Goal: Find specific page/section: Find specific page/section

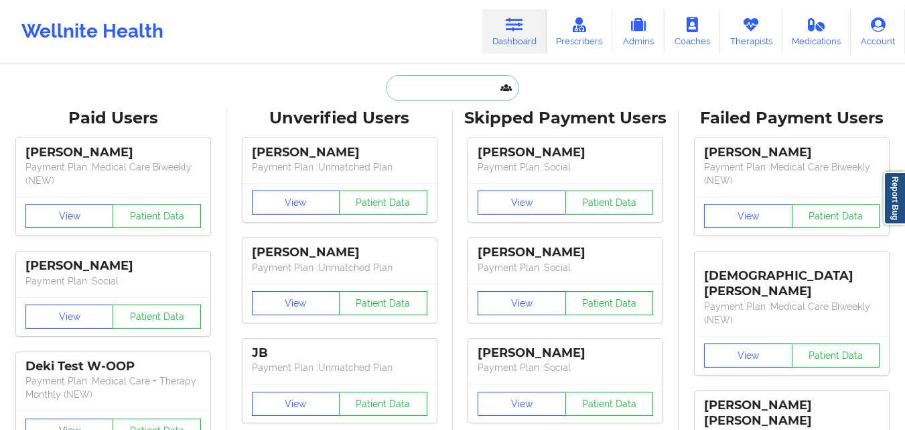
click at [436, 92] on input "text" at bounding box center [452, 87] width 133 height 25
paste input "[PERSON_NAME]"
type input "[PERSON_NAME]"
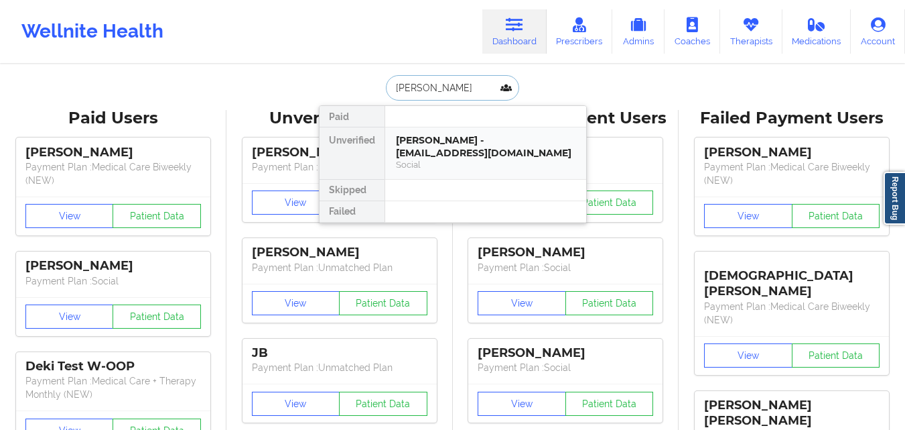
click at [460, 145] on div "[PERSON_NAME] - [EMAIL_ADDRESS][DOMAIN_NAME]" at bounding box center [486, 146] width 180 height 25
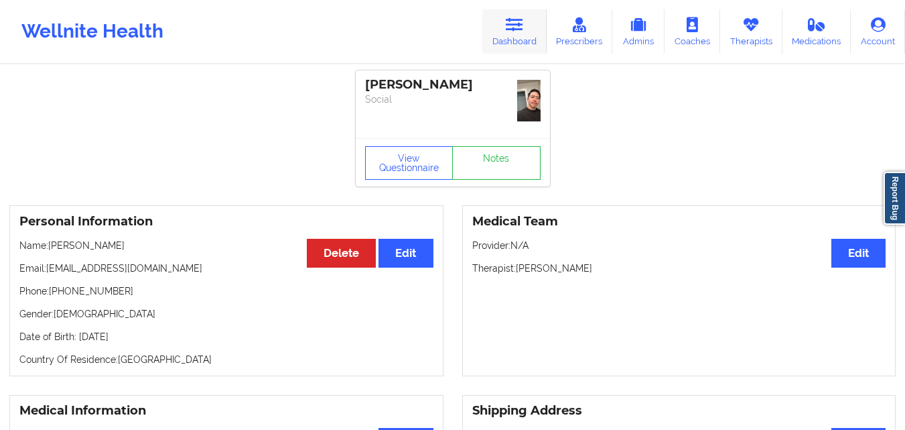
click at [523, 28] on icon at bounding box center [514, 24] width 17 height 15
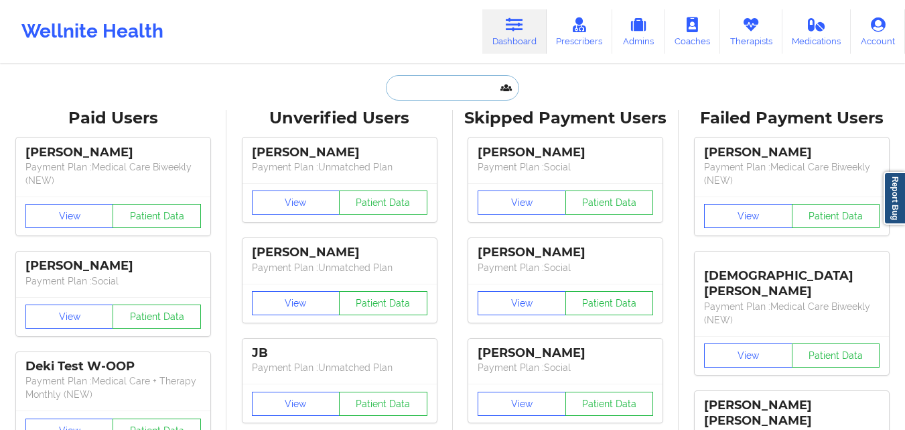
click at [442, 97] on input "text" at bounding box center [452, 87] width 133 height 25
paste input "[PERSON_NAME]"
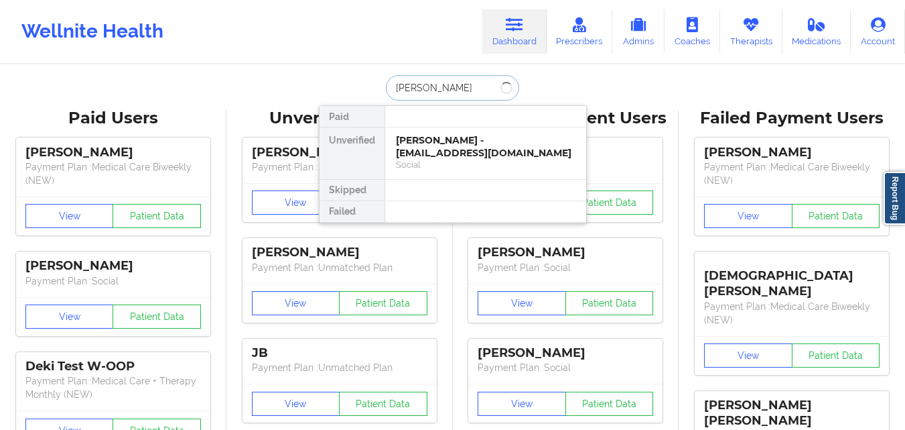
click at [435, 89] on input "[PERSON_NAME]" at bounding box center [452, 87] width 133 height 25
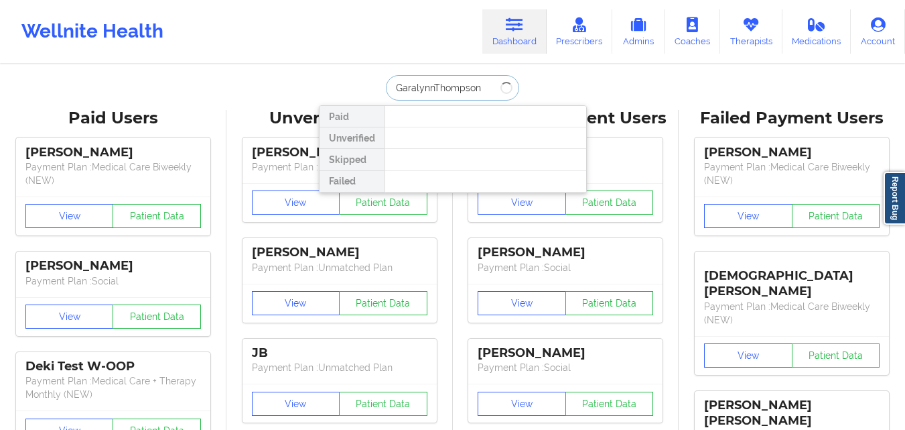
type input "[PERSON_NAME]"
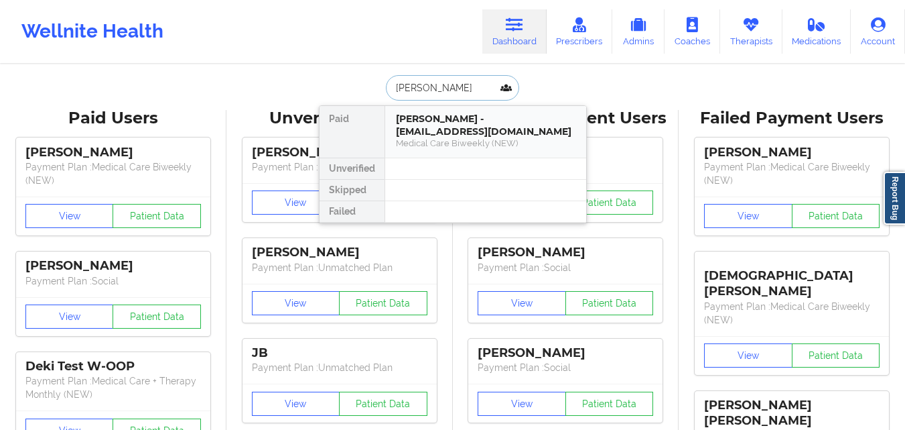
click at [438, 151] on div "[PERSON_NAME] - [EMAIL_ADDRESS][DOMAIN_NAME] Medical Care Biweekly (NEW)" at bounding box center [485, 132] width 201 height 52
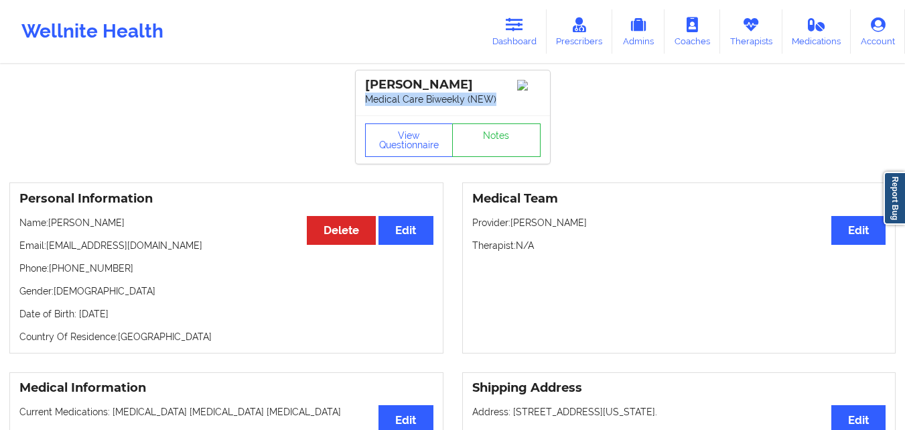
drag, startPoint x: 498, startPoint y: 101, endPoint x: 324, endPoint y: 110, distance: 173.8
copy p "Medical Care Biweekly (NEW)"
click at [528, 31] on link "Dashboard" at bounding box center [515, 31] width 64 height 44
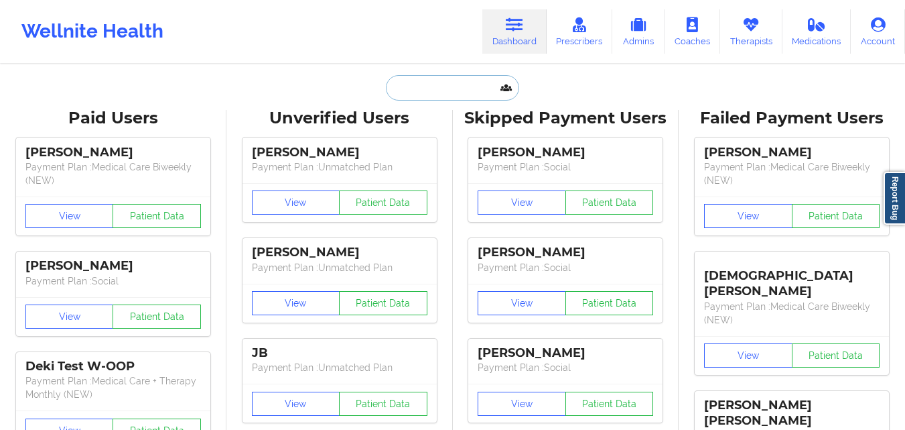
click at [438, 99] on input "text" at bounding box center [452, 87] width 133 height 25
paste input "[PERSON_NAME]"
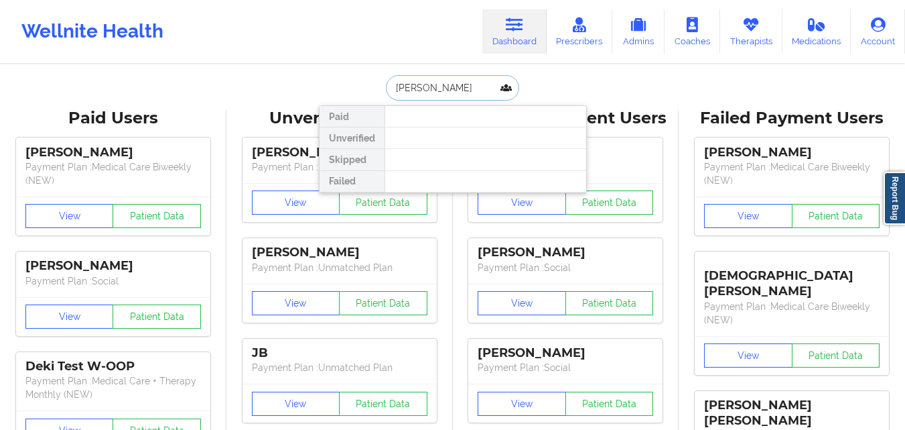
click at [418, 90] on input "[PERSON_NAME]" at bounding box center [452, 87] width 133 height 25
type input "Vallejo"
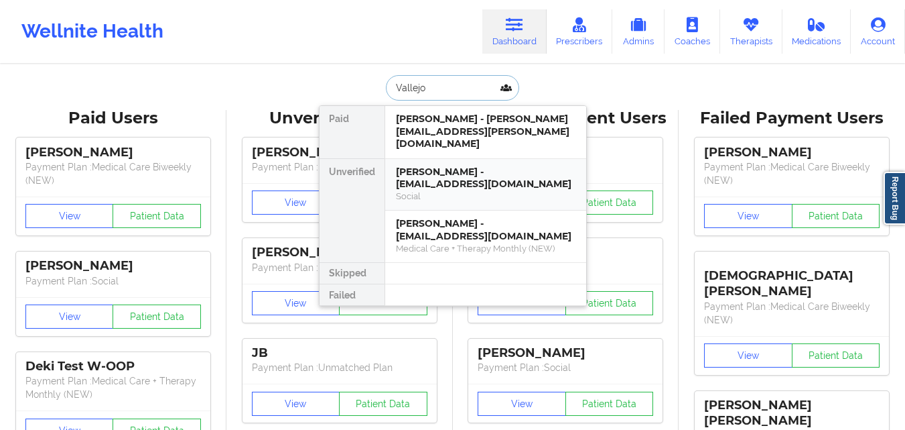
click at [420, 172] on div "[PERSON_NAME] - [EMAIL_ADDRESS][DOMAIN_NAME]" at bounding box center [486, 178] width 180 height 25
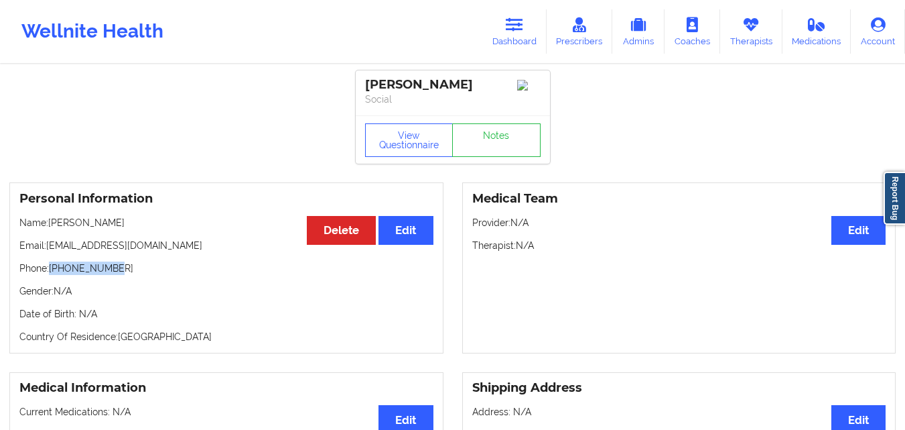
drag, startPoint x: 52, startPoint y: 286, endPoint x: 125, endPoint y: 286, distance: 72.4
click at [125, 275] on p "Phone: [PHONE_NUMBER]" at bounding box center [226, 267] width 414 height 13
copy p "[PHONE_NUMBER]"
